Goal: Find specific page/section: Find specific page/section

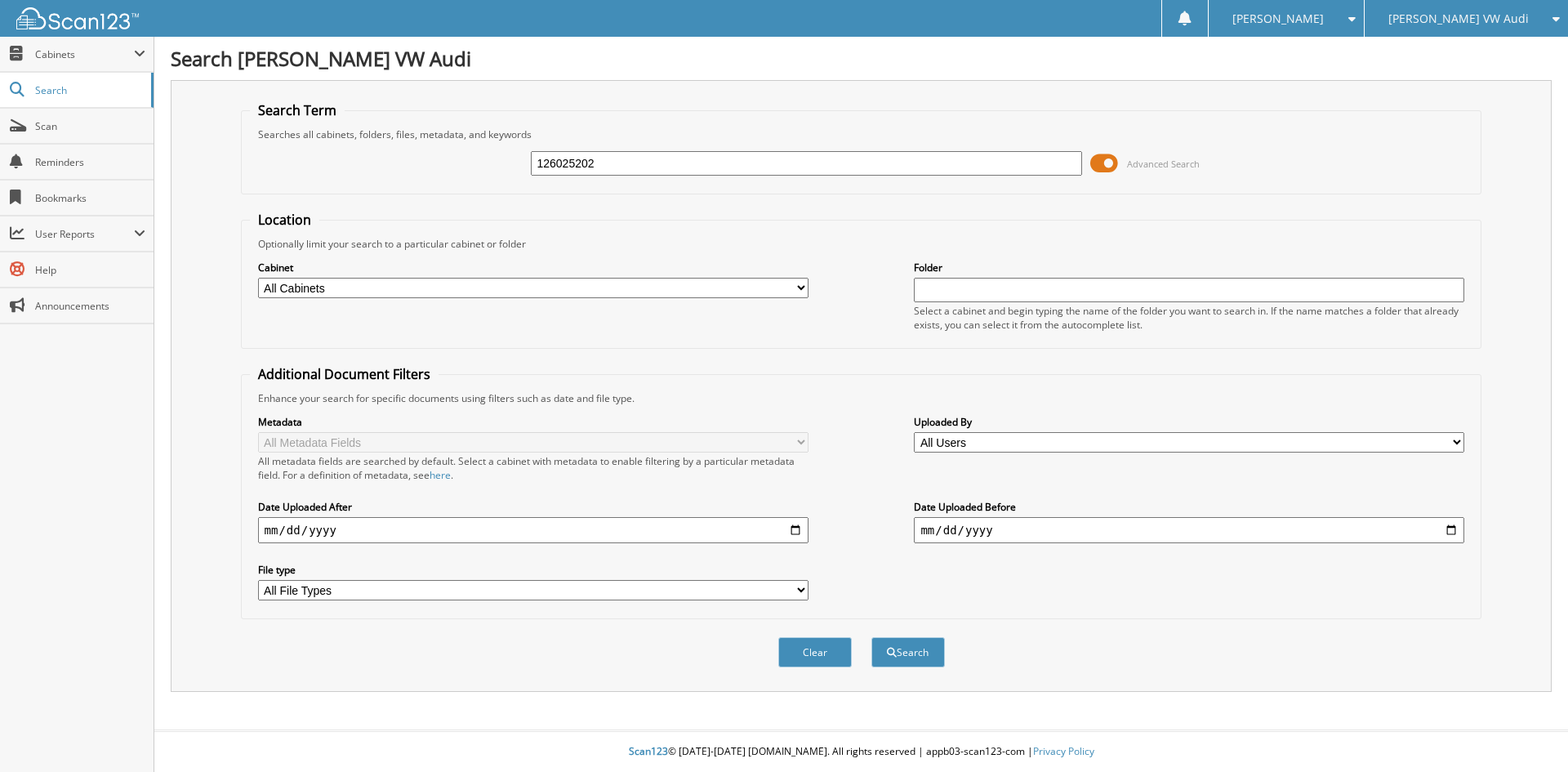
type input "126025202"
click at [872, 637] on button "Search" at bounding box center [908, 652] width 74 height 30
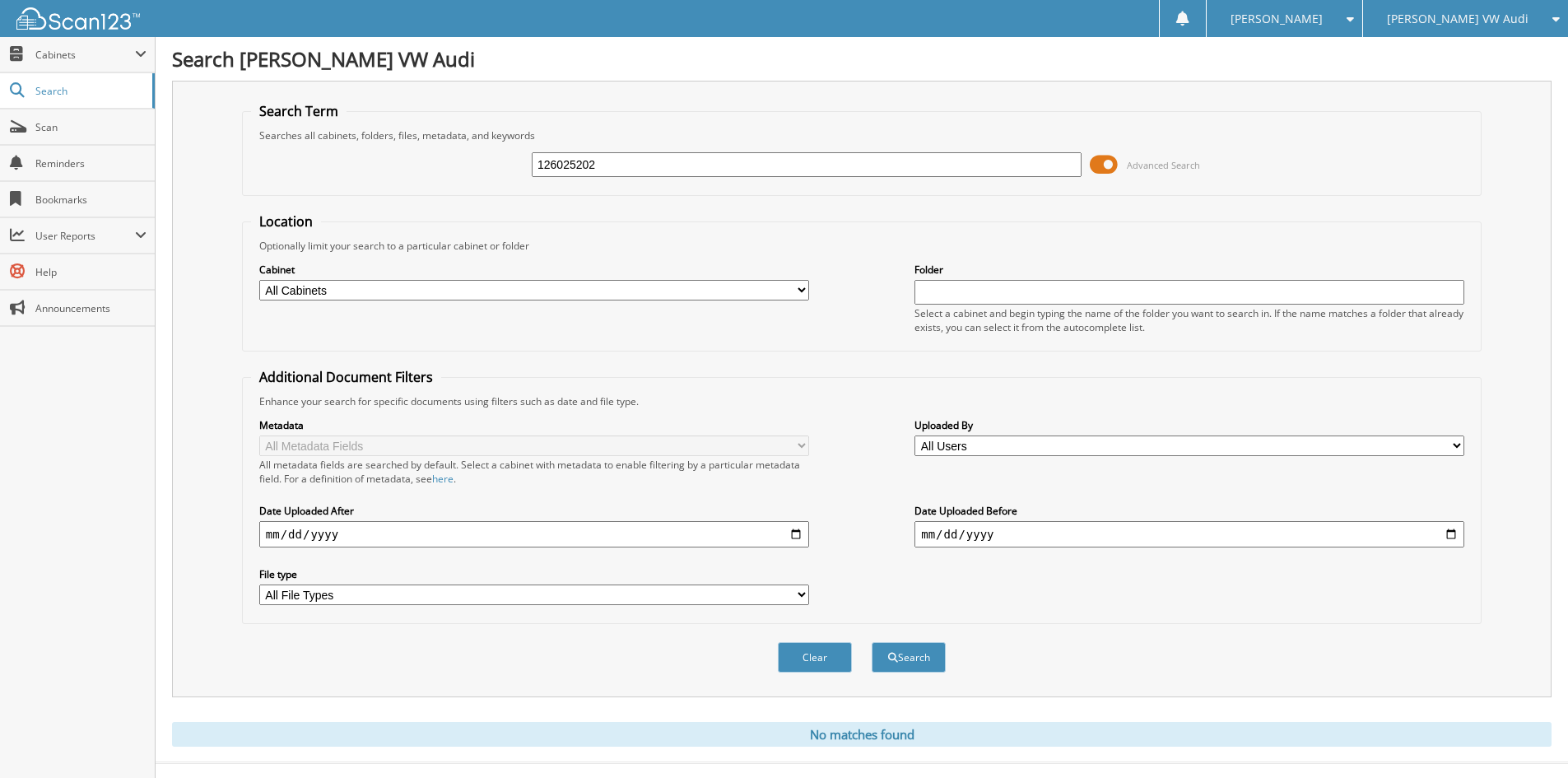
click at [707, 160] on input "126025202" at bounding box center [807, 165] width 550 height 25
type input "126027497"
click at [871, 642] on button "Search" at bounding box center [908, 657] width 74 height 30
click at [714, 158] on input "126027497" at bounding box center [807, 165] width 550 height 25
type input "126027651"
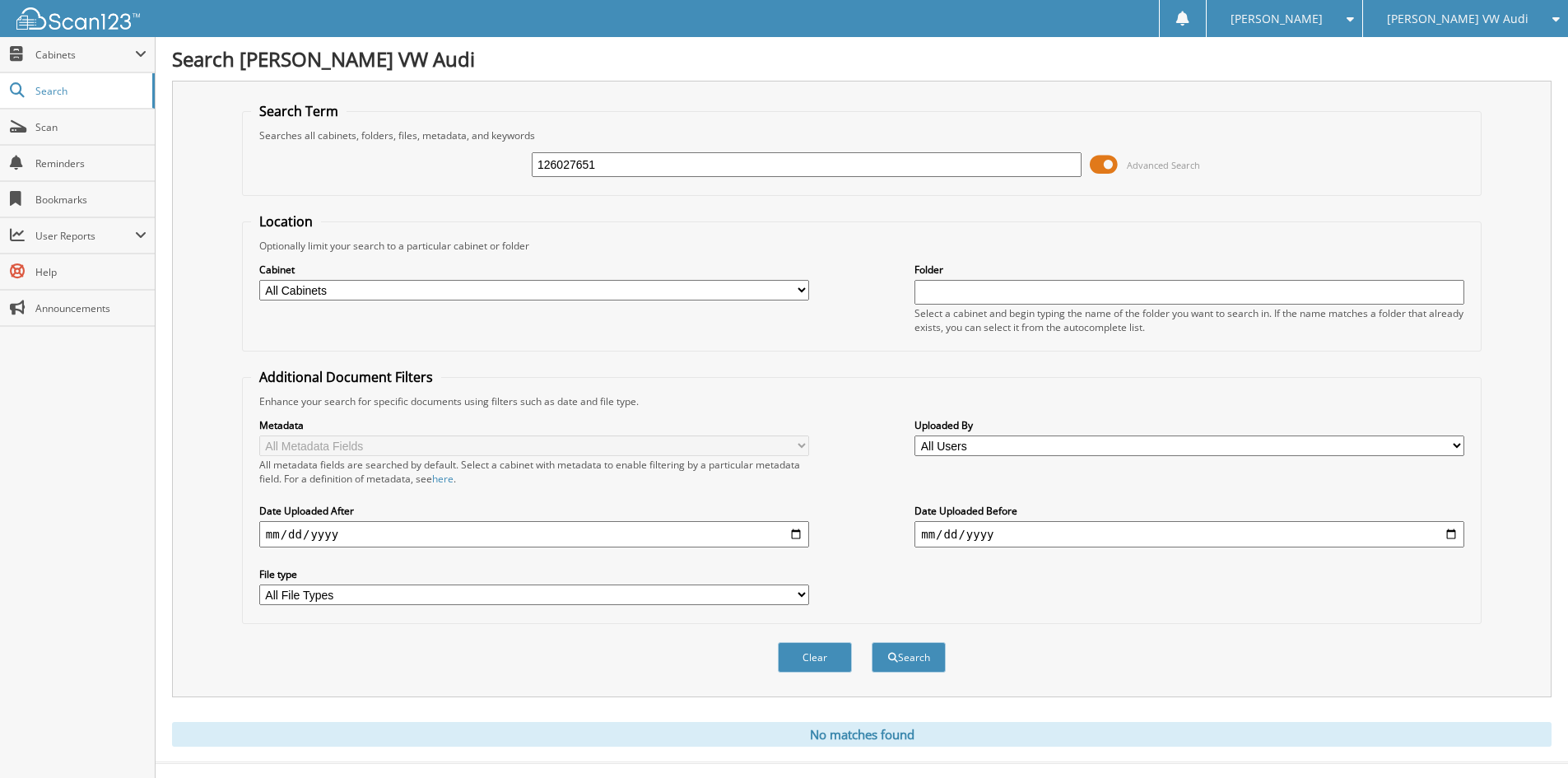
click at [871, 642] on button "Search" at bounding box center [908, 657] width 74 height 30
click at [633, 162] on input "126027651" at bounding box center [807, 165] width 550 height 25
type input "126027714"
click at [871, 642] on button "Search" at bounding box center [908, 657] width 74 height 30
drag, startPoint x: 90, startPoint y: 133, endPoint x: 87, endPoint y: 115, distance: 18.2
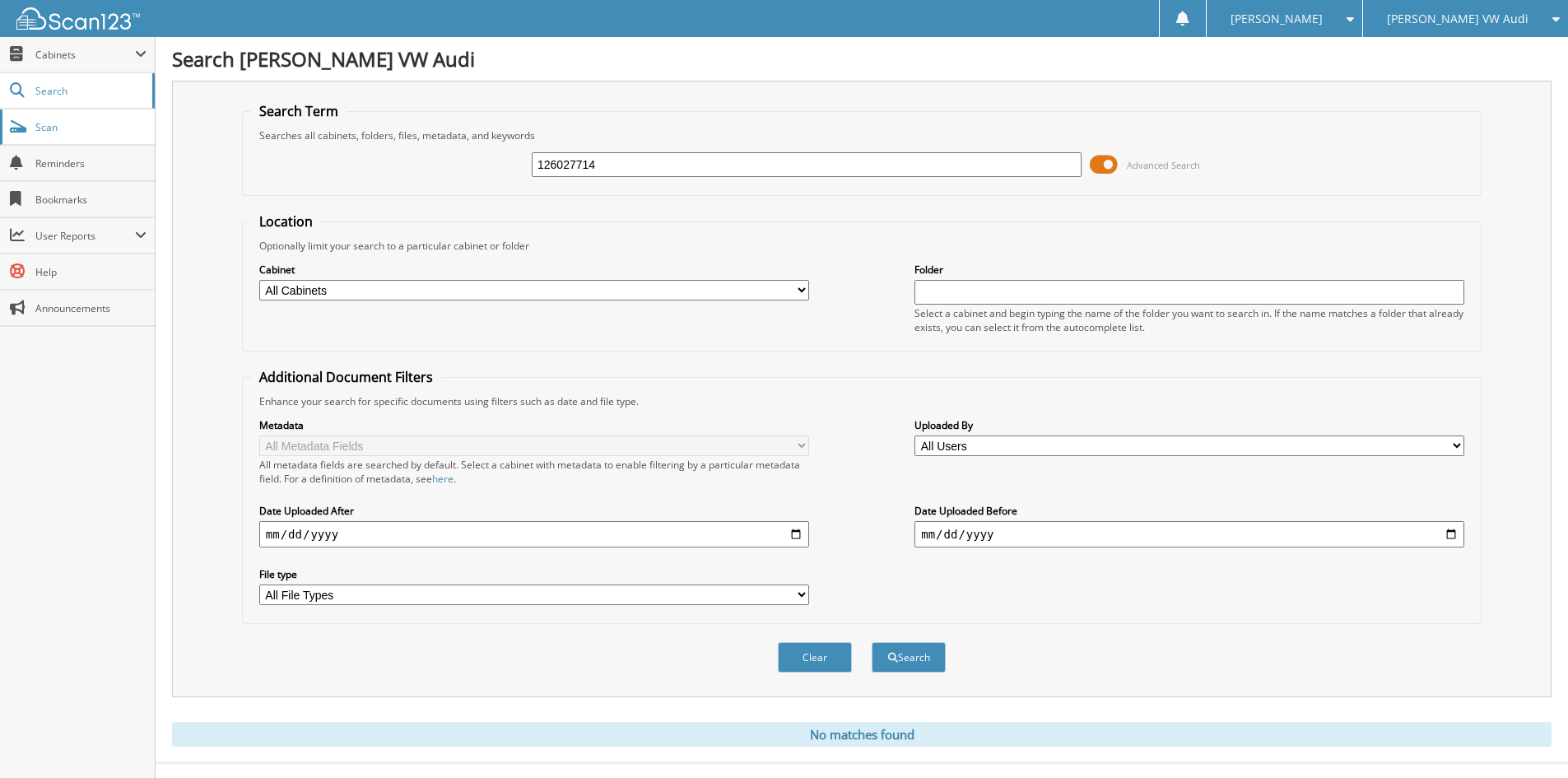
click at [90, 133] on span "Scan" at bounding box center [91, 127] width 111 height 14
